Goal: Find specific page/section: Find specific page/section

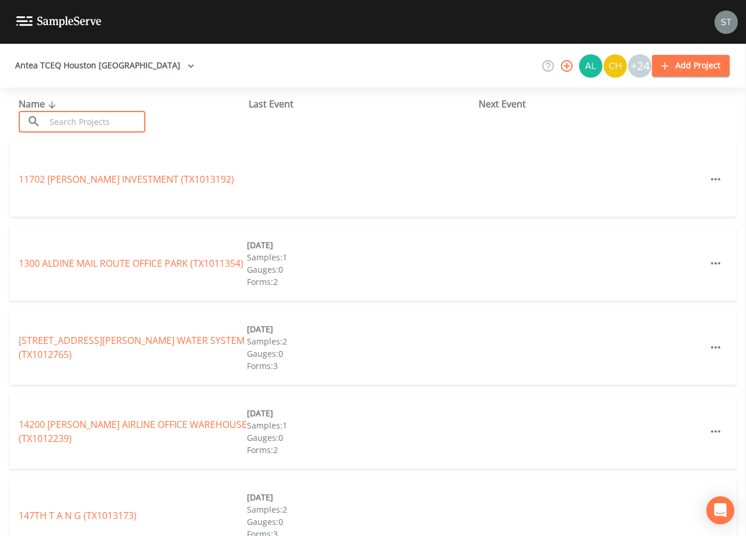
click at [130, 120] on input "text" at bounding box center [96, 122] width 100 height 22
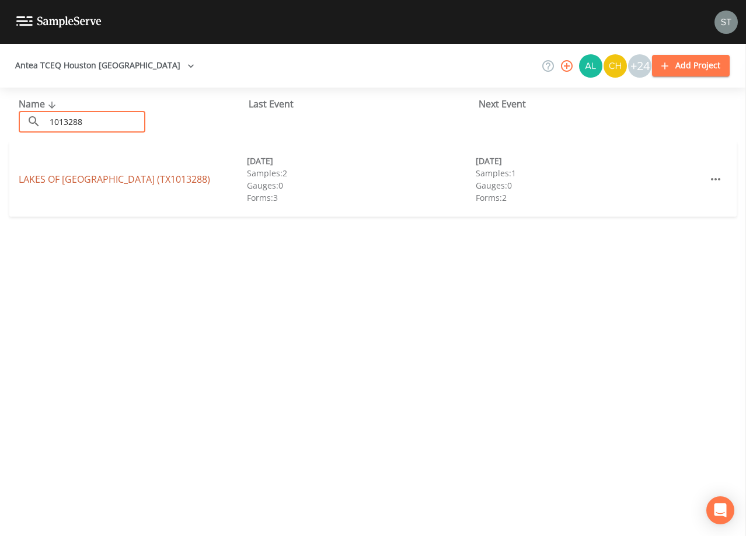
type input "1013288"
click at [134, 179] on link "[GEOGRAPHIC_DATA] (TX1013288)" at bounding box center [114, 179] width 191 height 13
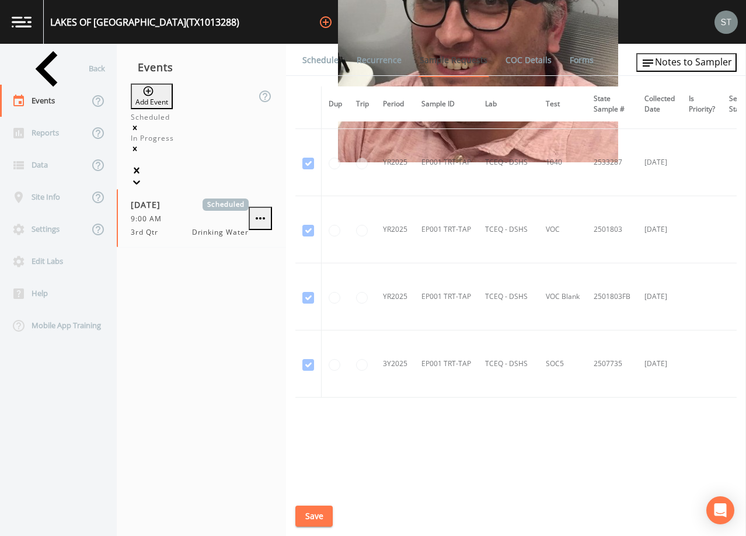
scroll to position [982, 0]
click at [47, 67] on div "Back" at bounding box center [52, 69] width 105 height 32
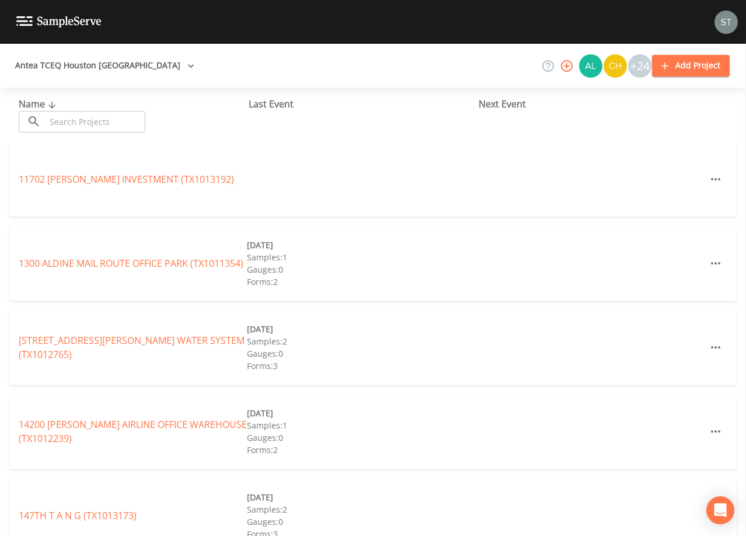
click at [74, 119] on input "text" at bounding box center [96, 122] width 100 height 22
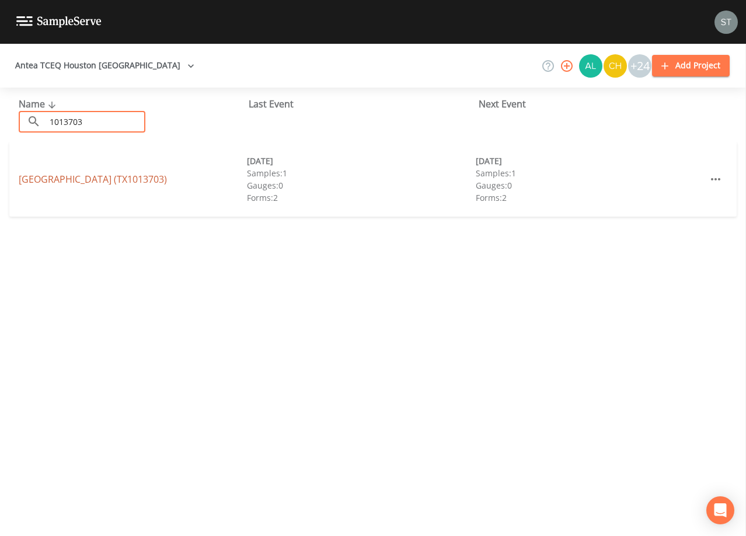
type input "1013703"
click at [107, 182] on link "[GEOGRAPHIC_DATA] (TX1013703)" at bounding box center [93, 179] width 148 height 13
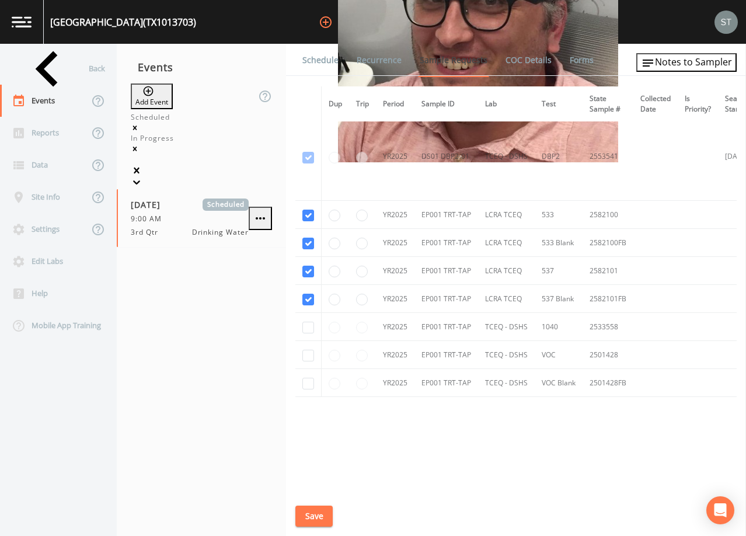
scroll to position [282, 0]
click at [41, 198] on div "Site Info" at bounding box center [44, 197] width 89 height 32
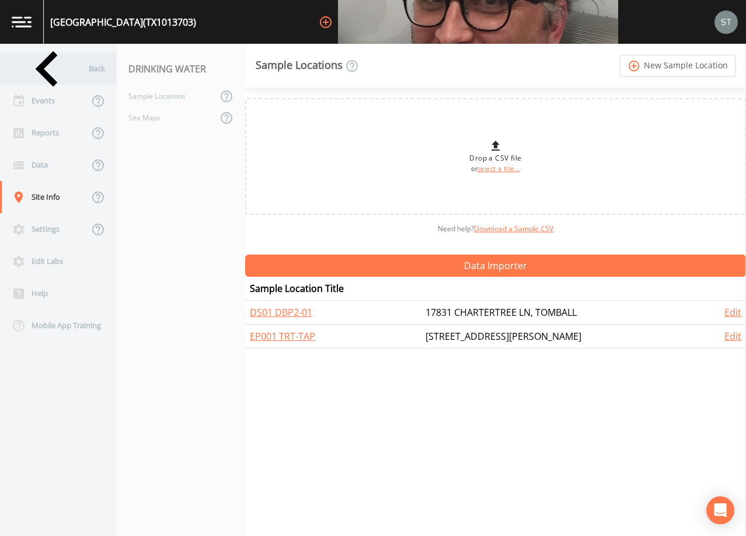
click at [43, 72] on div "Back" at bounding box center [52, 69] width 105 height 32
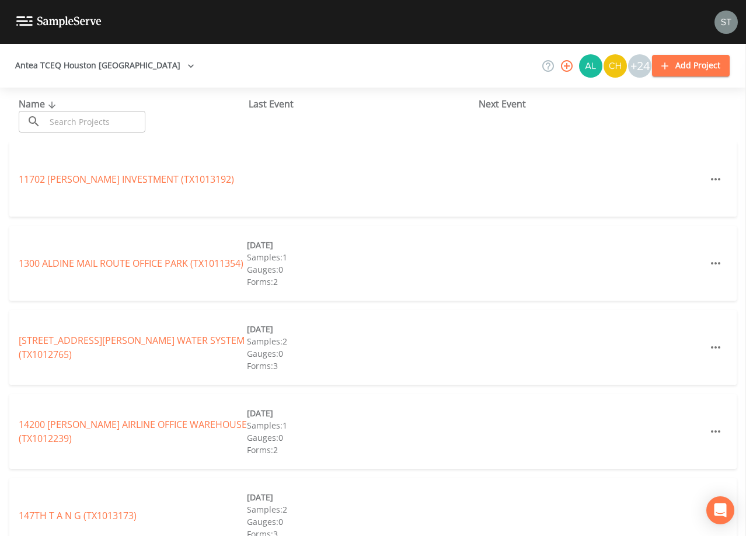
click at [92, 122] on input "text" at bounding box center [96, 122] width 100 height 22
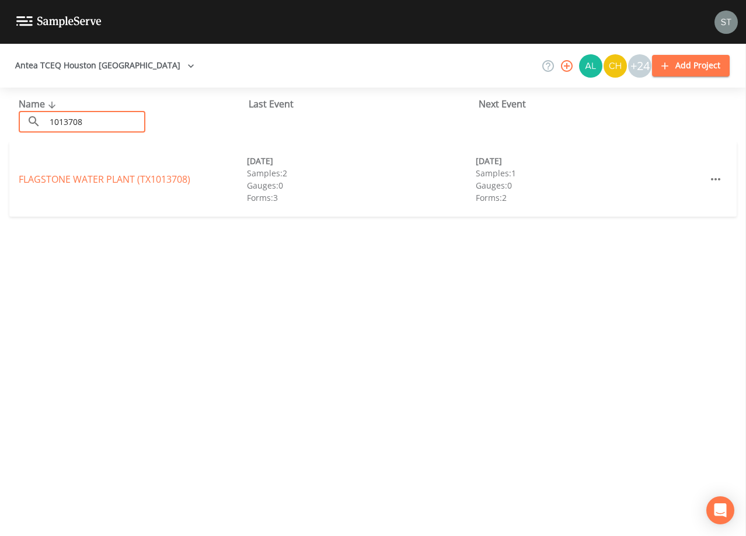
type input "1013708"
click at [128, 179] on link "FLAGSTONE WATER PLANT (TX1013708)" at bounding box center [105, 179] width 172 height 13
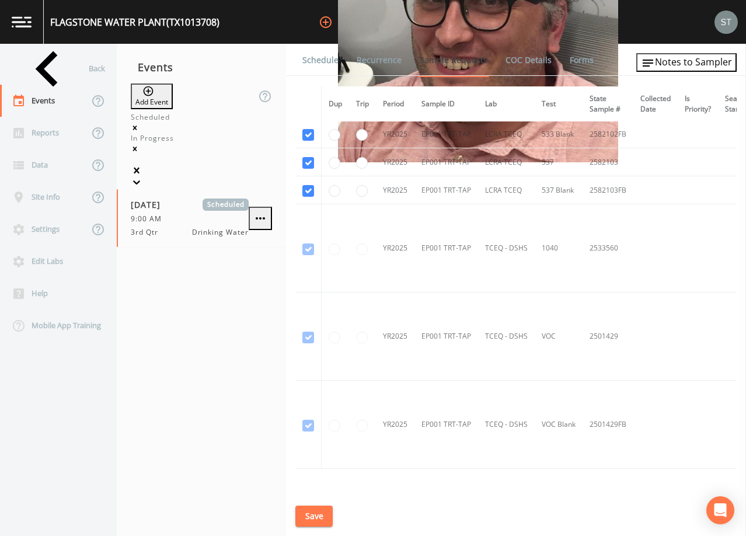
scroll to position [409, 0]
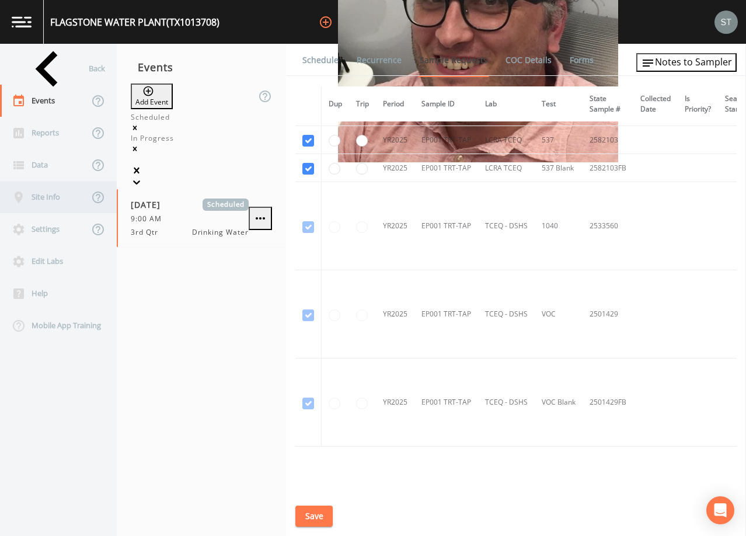
click at [48, 198] on div "Site Info" at bounding box center [44, 197] width 89 height 32
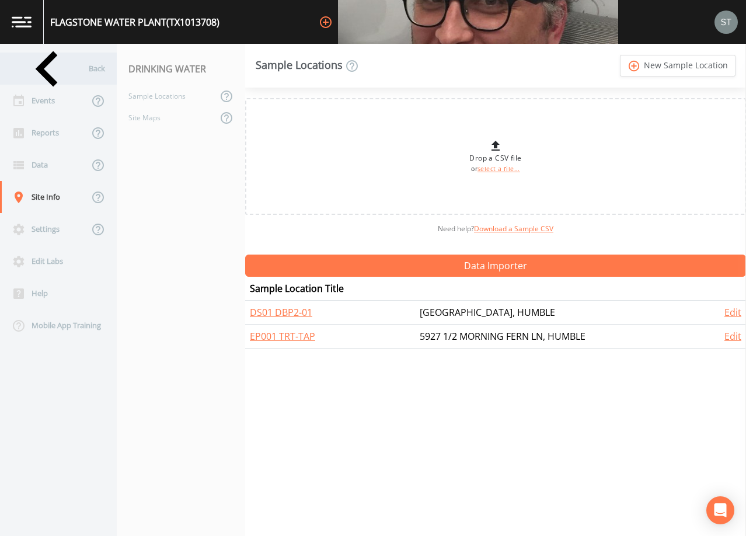
click at [54, 70] on div "Back" at bounding box center [52, 69] width 105 height 32
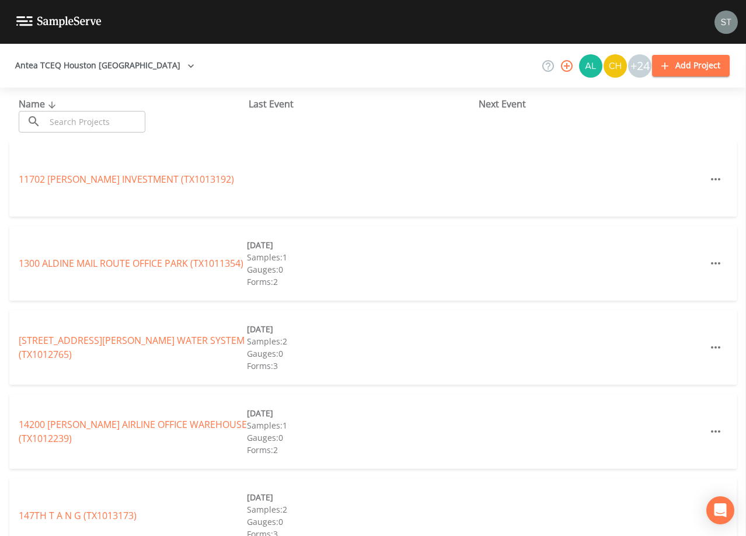
click at [128, 119] on input "text" at bounding box center [96, 122] width 100 height 22
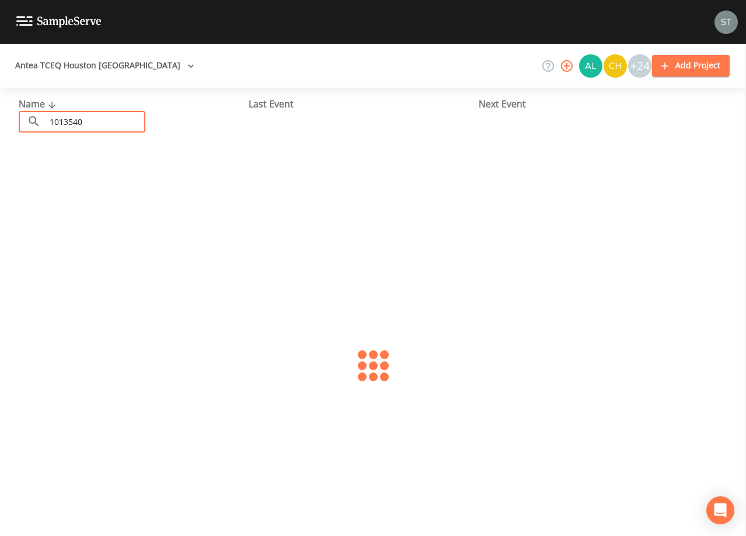
type input "1013540"
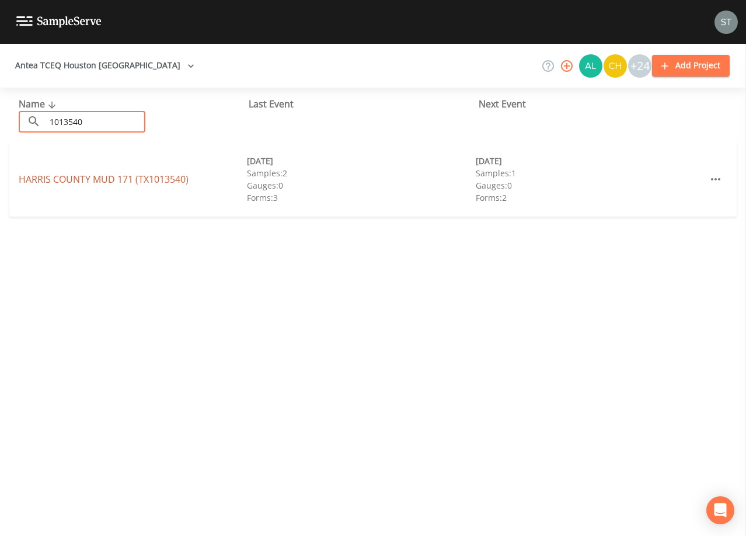
click at [116, 180] on link "[GEOGRAPHIC_DATA] 171 (TX1013540)" at bounding box center [104, 179] width 170 height 13
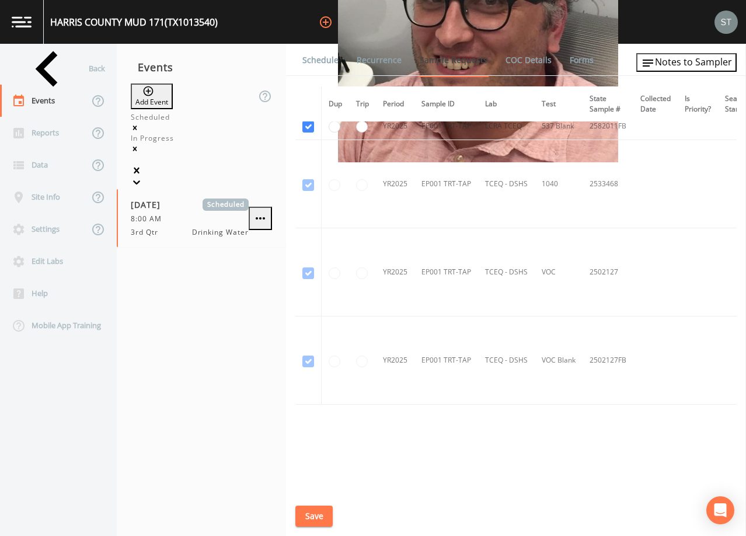
scroll to position [865, 0]
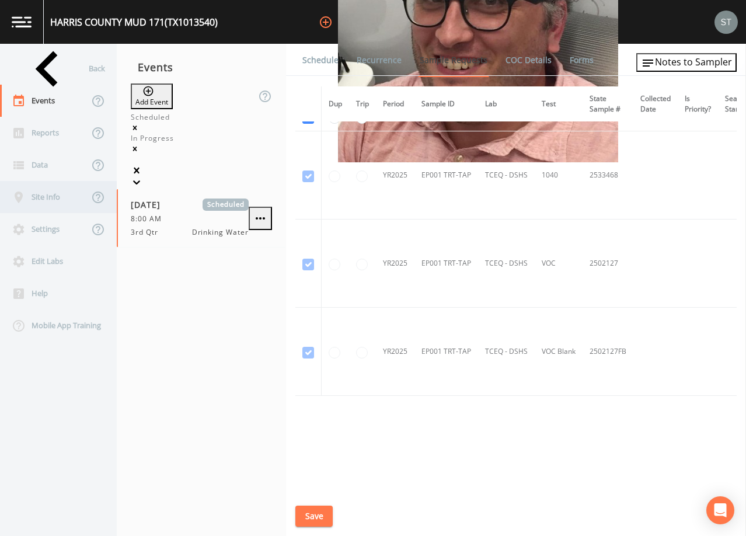
click at [59, 201] on div "Site Info" at bounding box center [44, 197] width 89 height 32
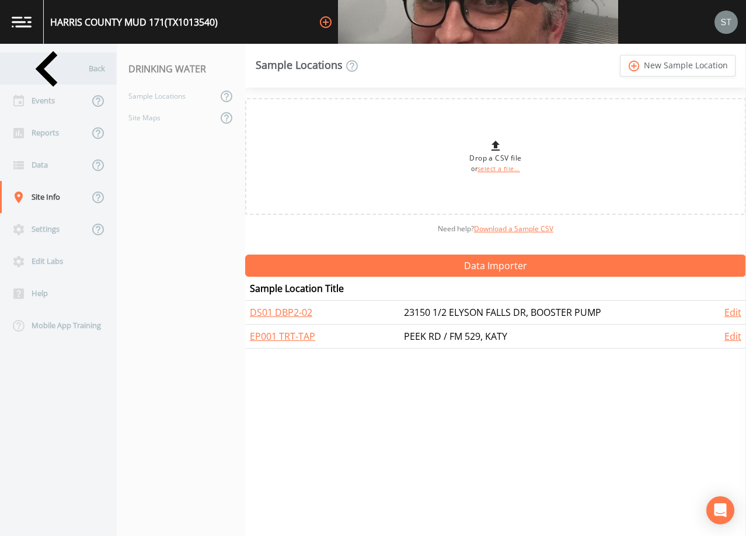
click at [47, 76] on div "Back" at bounding box center [52, 69] width 105 height 32
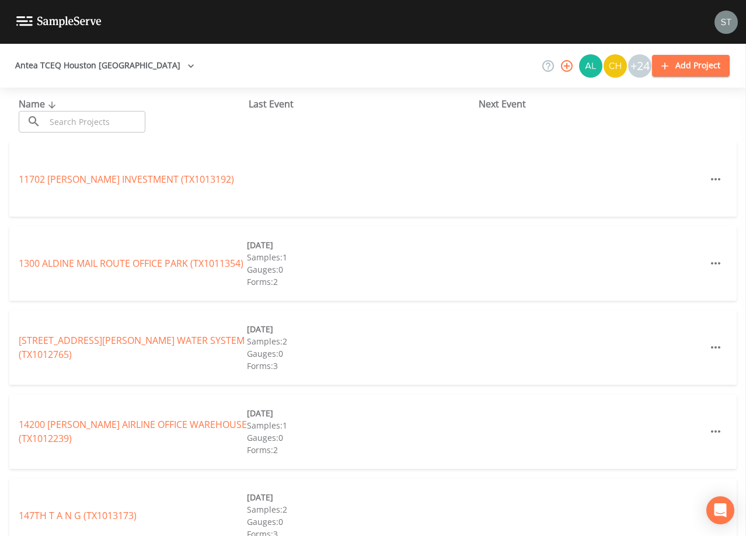
click at [67, 118] on input "text" at bounding box center [96, 122] width 100 height 22
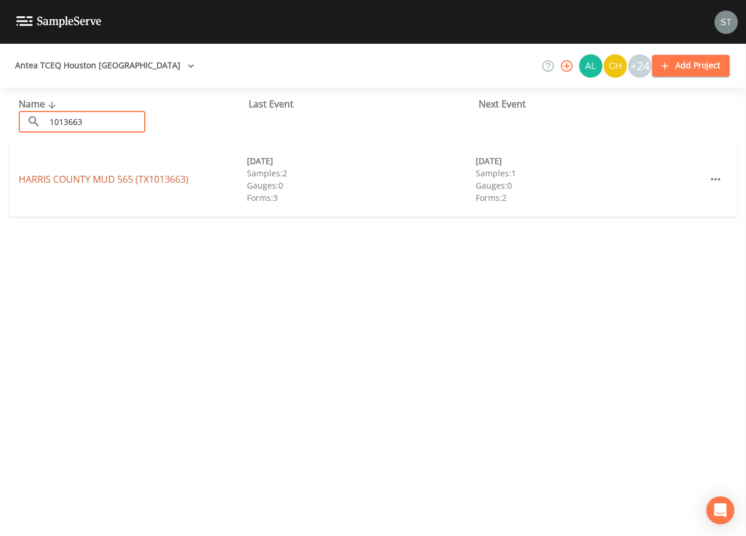
type input "1013663"
click at [140, 177] on link "[GEOGRAPHIC_DATA] 565 (TX1013663)" at bounding box center [104, 179] width 170 height 13
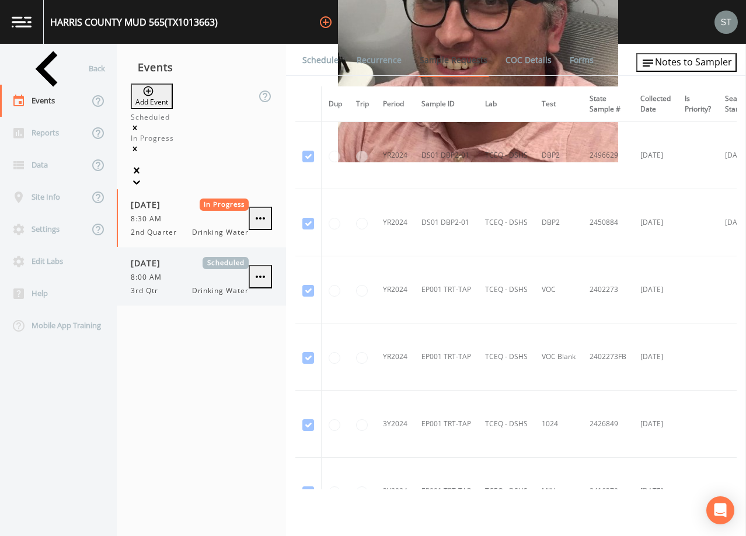
click at [210, 272] on div "8:00 AM" at bounding box center [190, 277] width 118 height 11
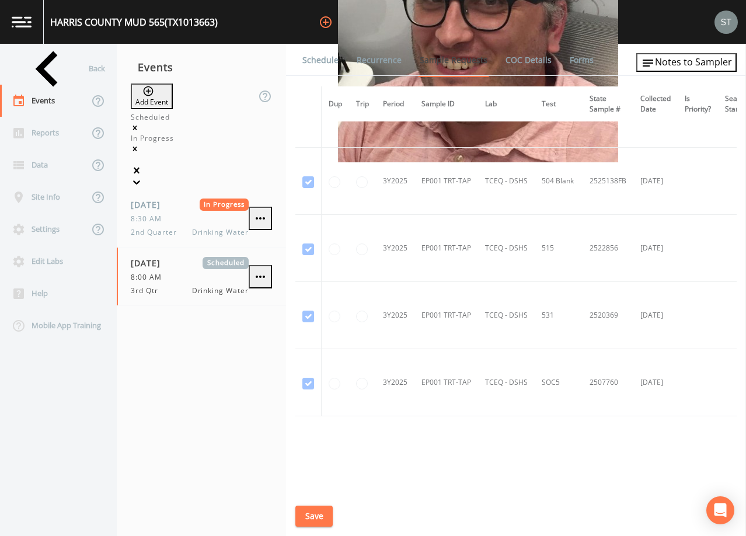
scroll to position [982, 0]
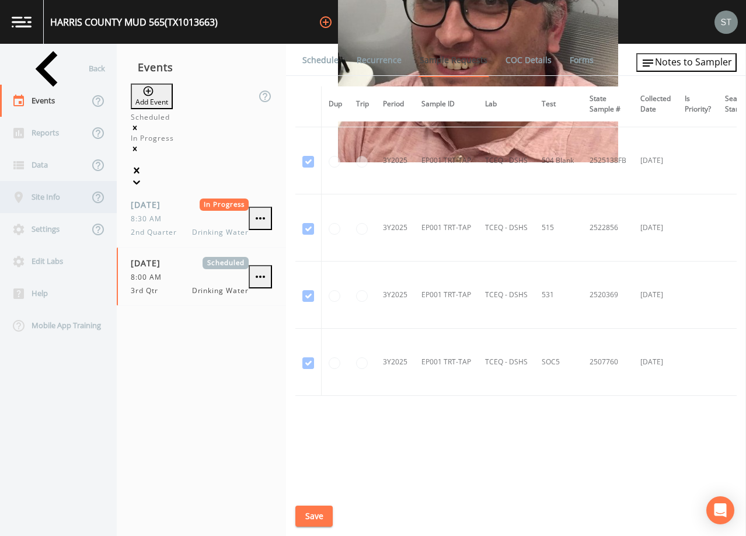
click at [43, 200] on div "Site Info" at bounding box center [44, 197] width 89 height 32
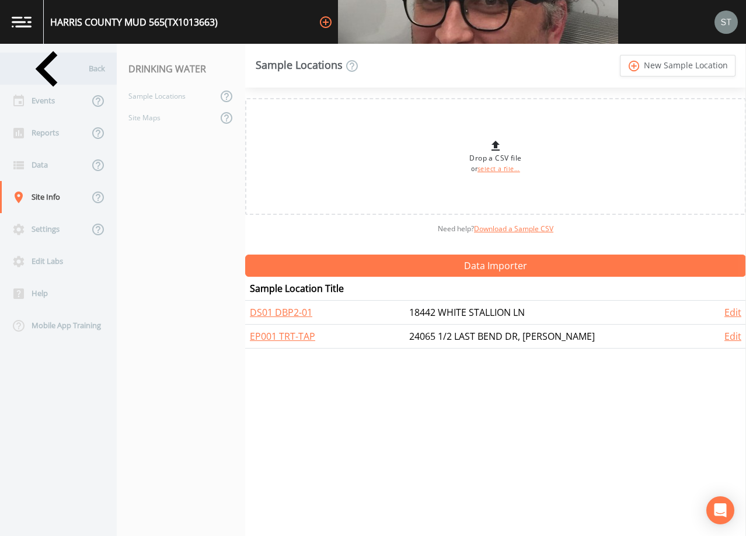
click at [44, 74] on div "Back" at bounding box center [52, 69] width 105 height 32
